Goal: Information Seeking & Learning: Check status

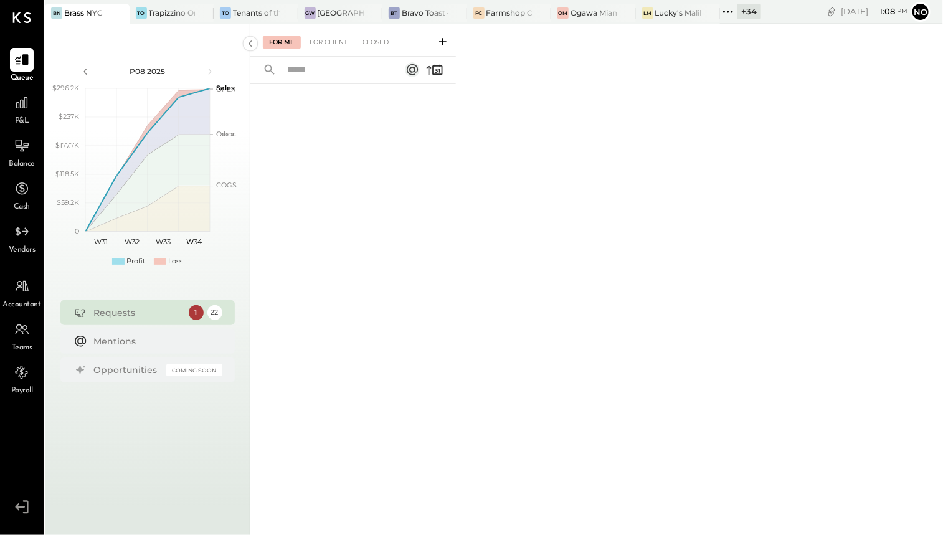
click at [727, 7] on icon at bounding box center [728, 12] width 16 height 16
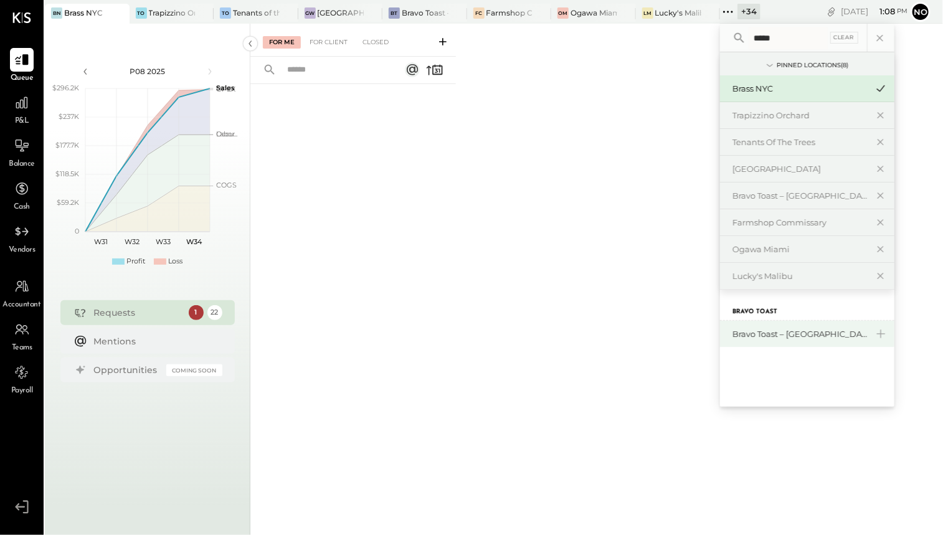
type input "*****"
click at [792, 333] on div "Bravo Toast – [GEOGRAPHIC_DATA]" at bounding box center [800, 334] width 135 height 12
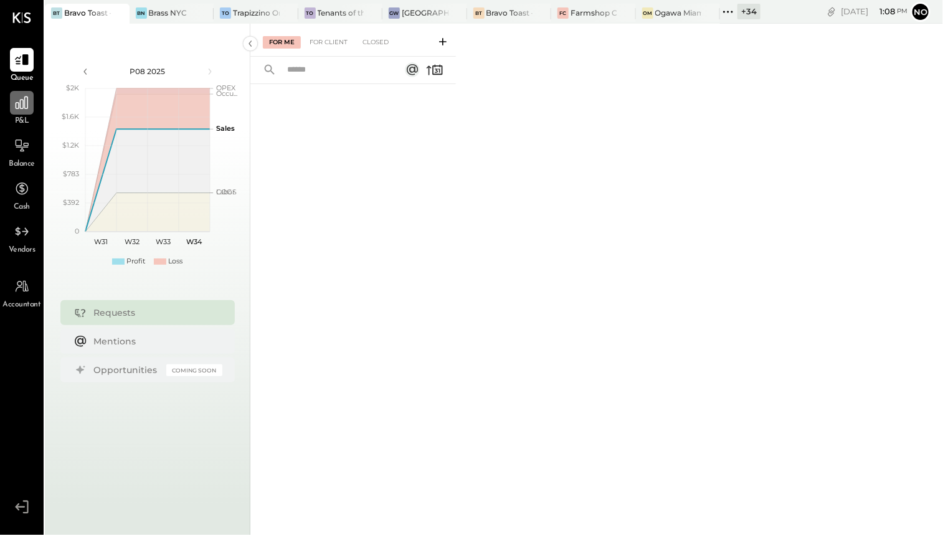
click at [22, 110] on icon at bounding box center [22, 103] width 16 height 16
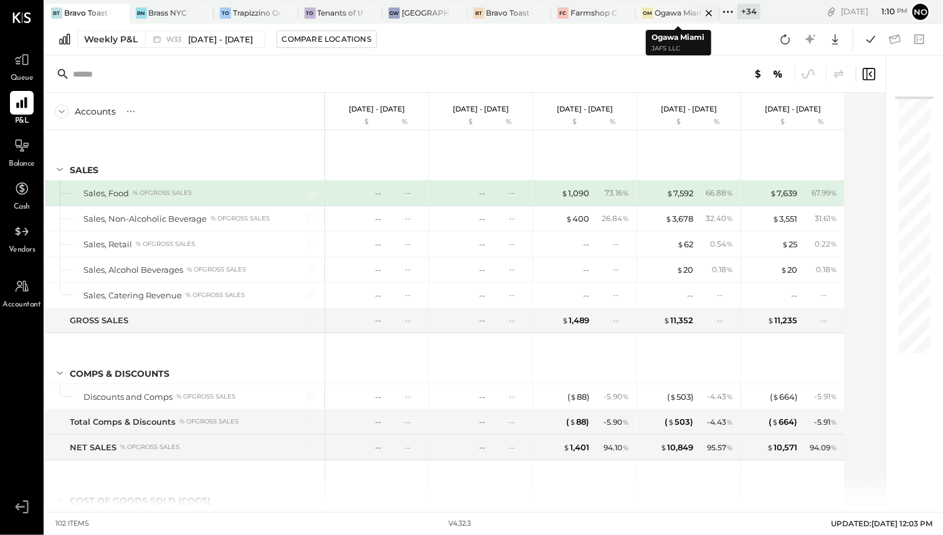
click at [712, 11] on icon at bounding box center [710, 13] width 16 height 15
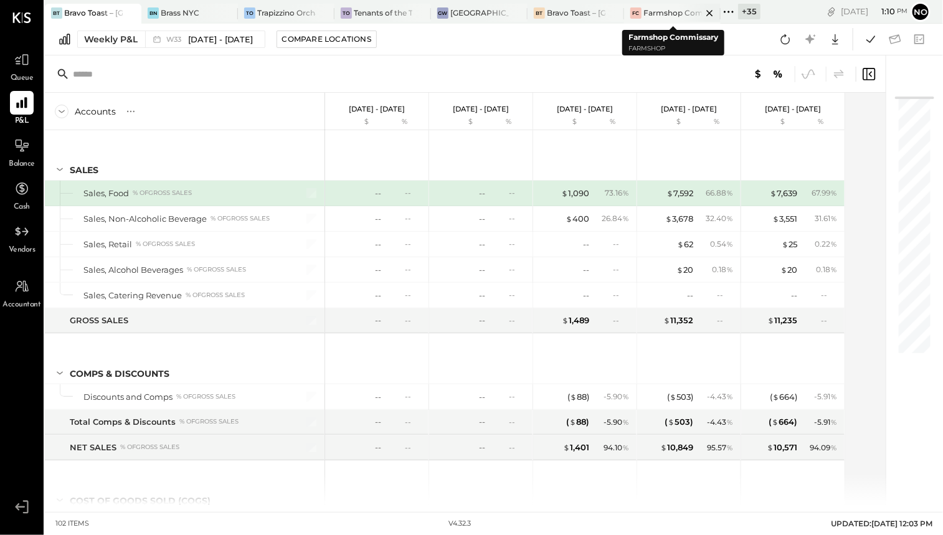
click at [133, 12] on icon at bounding box center [130, 13] width 6 height 6
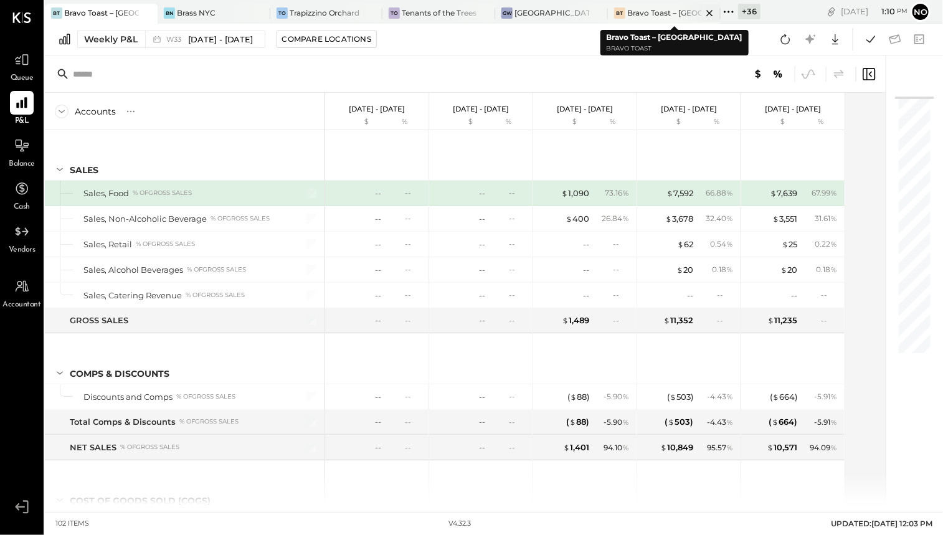
click at [666, 12] on div "Bravo Toast – [GEOGRAPHIC_DATA]" at bounding box center [664, 12] width 75 height 11
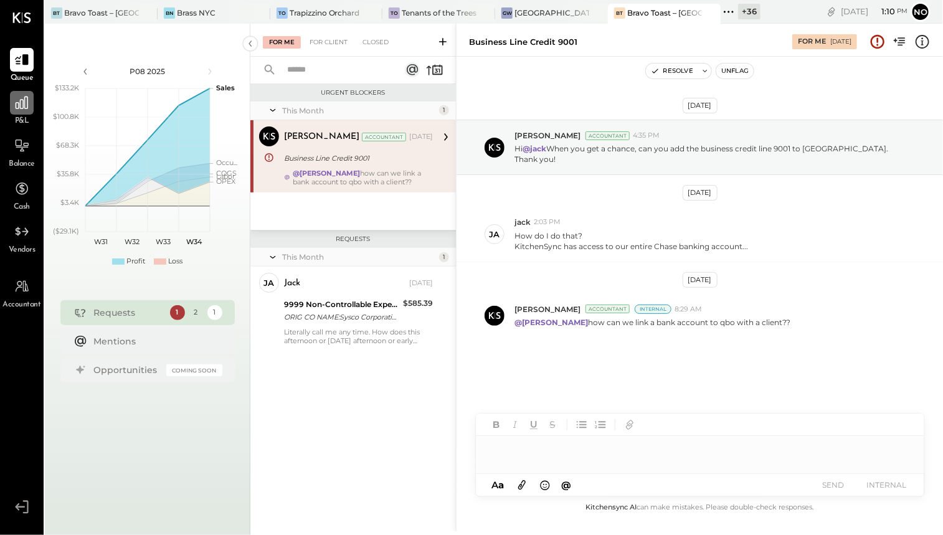
click at [19, 108] on icon at bounding box center [22, 103] width 16 height 16
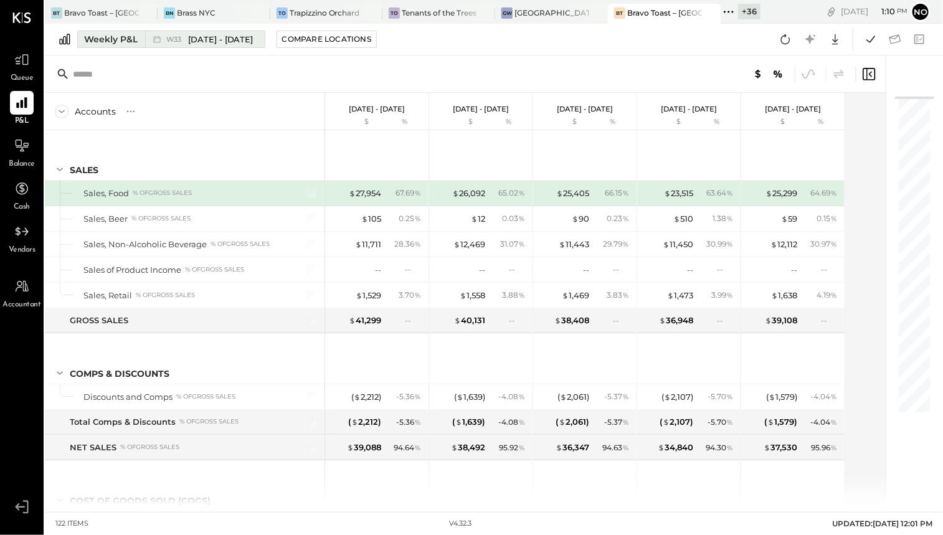
click at [218, 37] on span "[DATE] - [DATE]" at bounding box center [220, 40] width 65 height 12
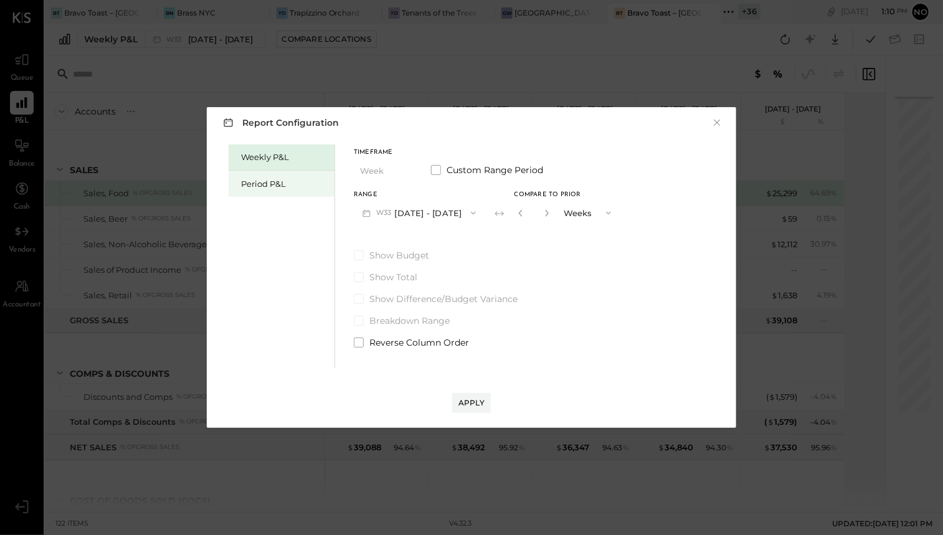
click at [275, 183] on div "Period P&L" at bounding box center [284, 184] width 87 height 12
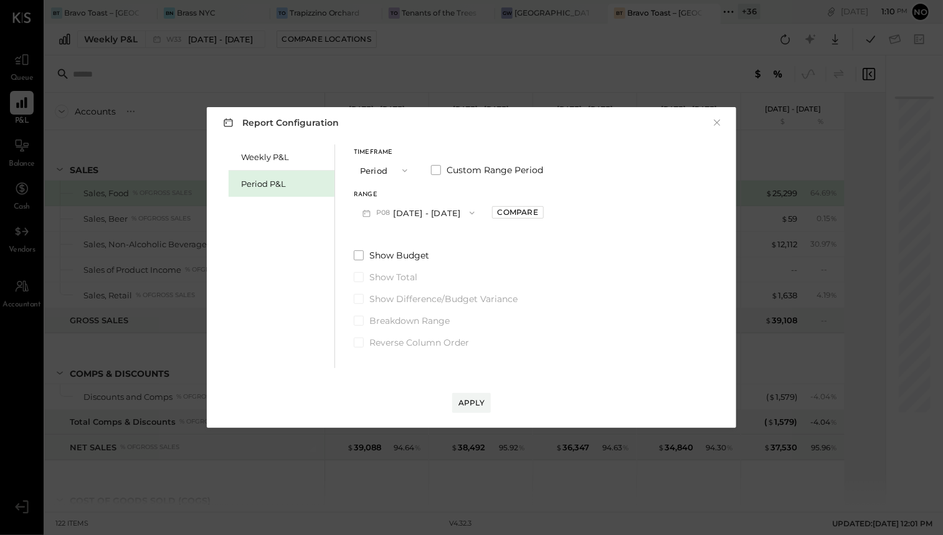
click at [436, 215] on button "P08 [DATE] - [DATE]" at bounding box center [419, 212] width 130 height 23
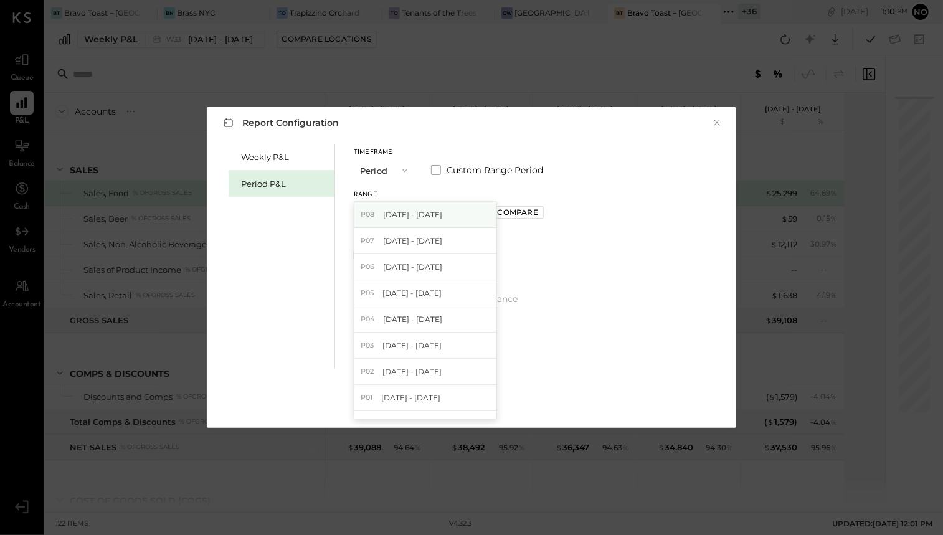
click at [459, 217] on div "P08 [DATE] - [DATE]" at bounding box center [426, 215] width 142 height 26
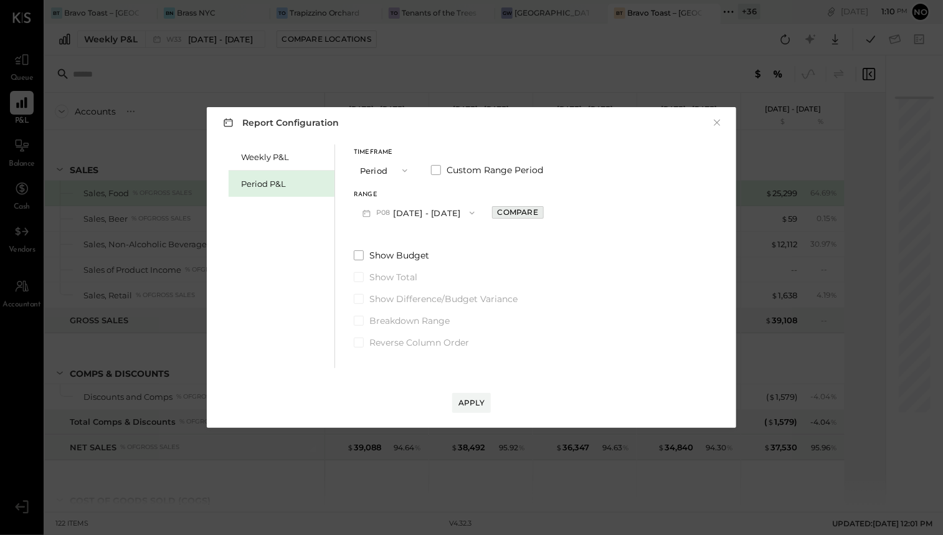
click at [537, 210] on div "Compare" at bounding box center [518, 212] width 41 height 11
click at [550, 214] on icon "button" at bounding box center [545, 212] width 7 height 7
type input "*"
click at [474, 404] on div "Apply" at bounding box center [472, 403] width 26 height 11
